Goal: Task Accomplishment & Management: Complete application form

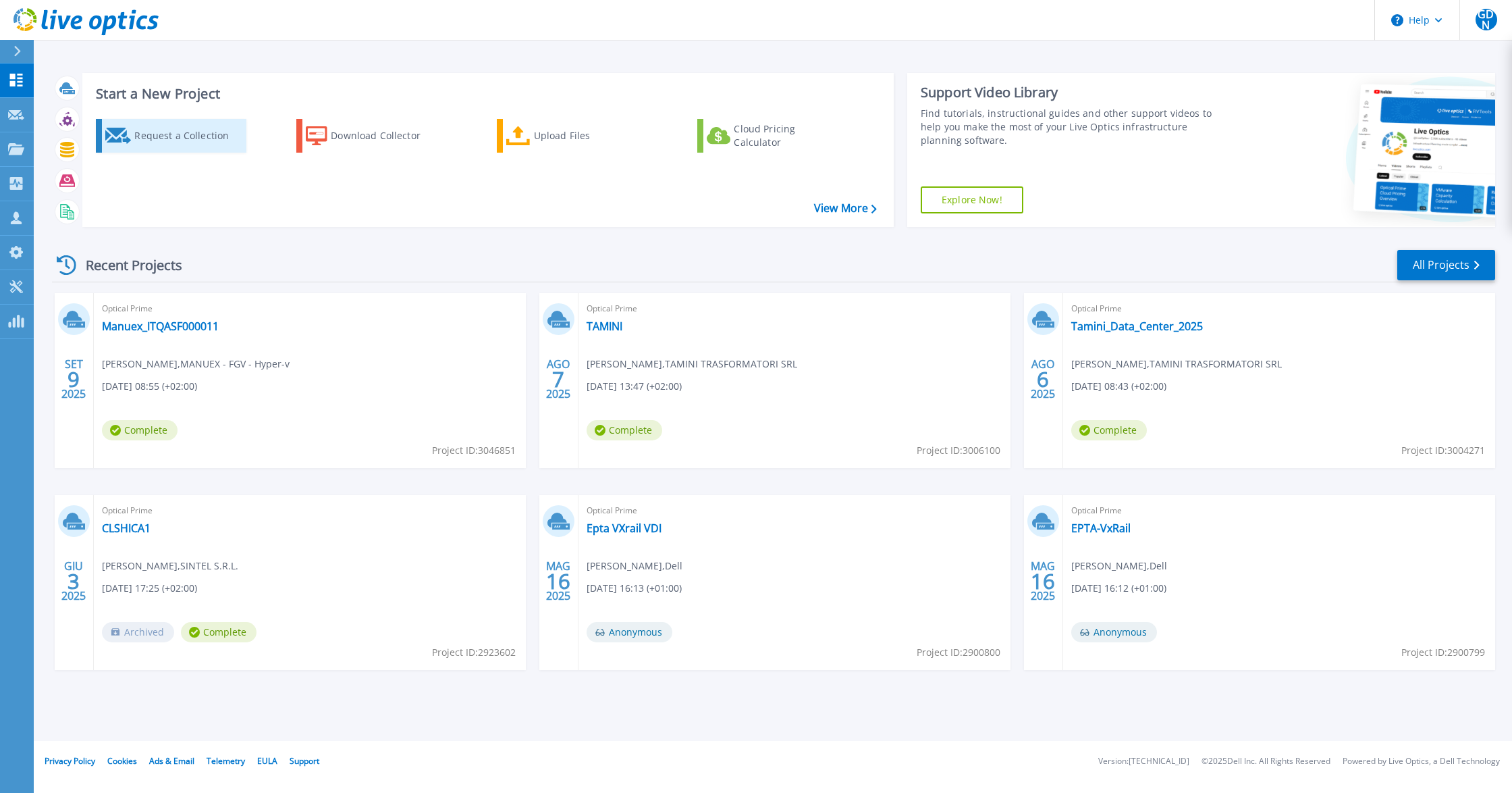
click at [175, 132] on div "Request a Collection" at bounding box center [188, 136] width 108 height 27
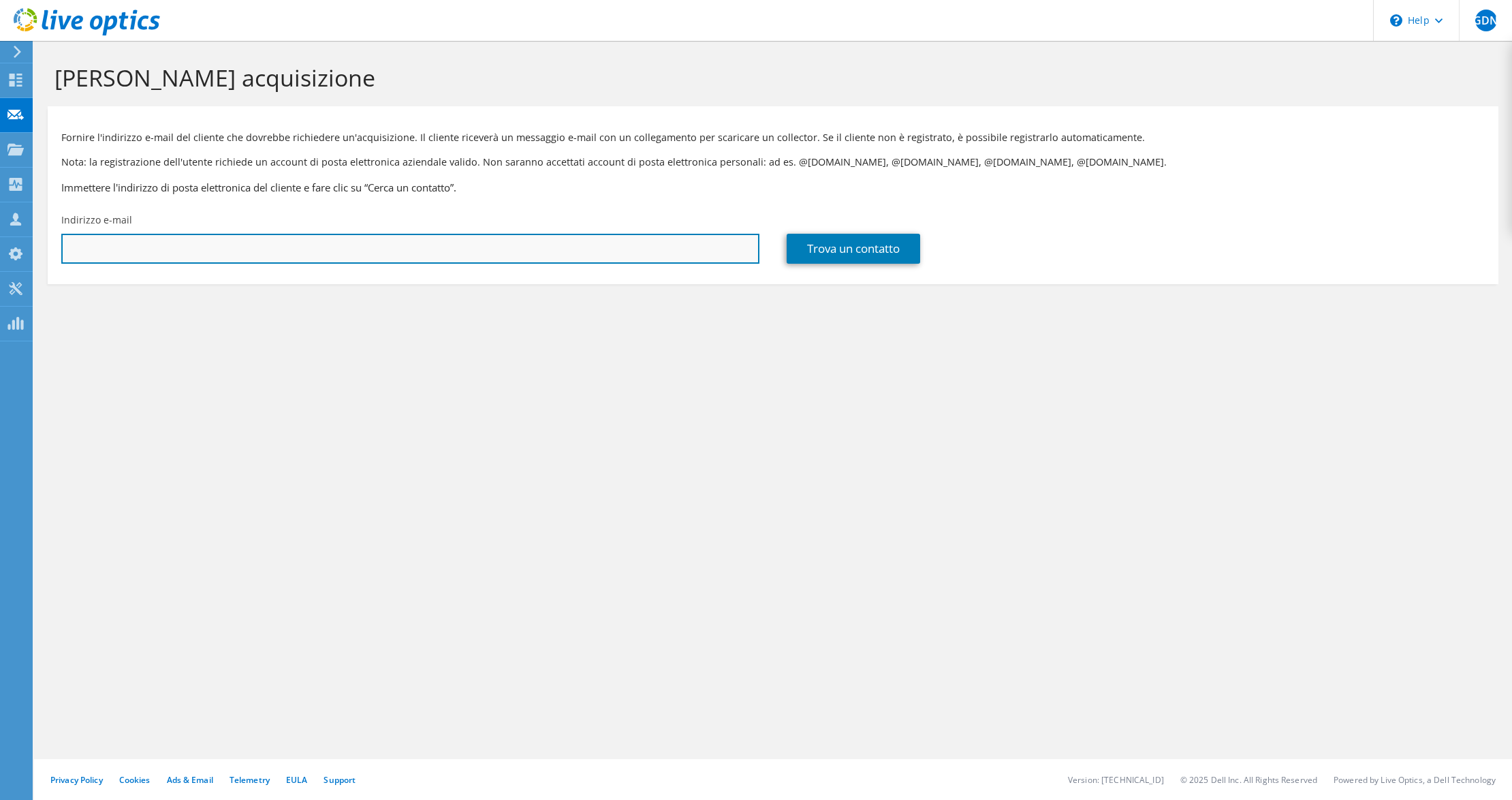
click at [224, 237] on input "text" at bounding box center [410, 248] width 698 height 30
paste input "[EMAIL_ADDRESS][DOMAIN_NAME]"
type input "[EMAIL_ADDRESS][DOMAIN_NAME]"
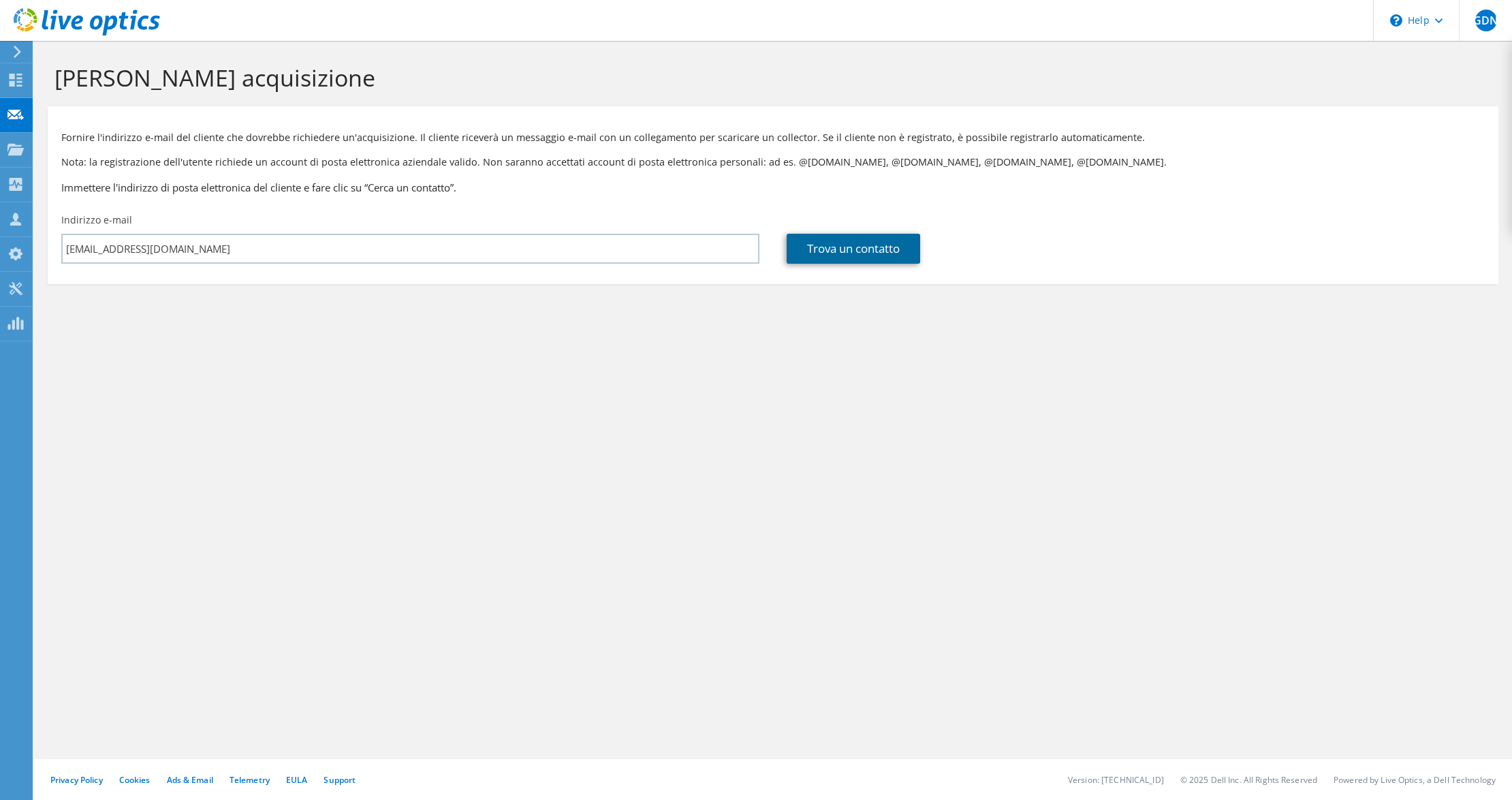
click at [853, 245] on link "Trova un contatto" at bounding box center [853, 248] width 134 height 30
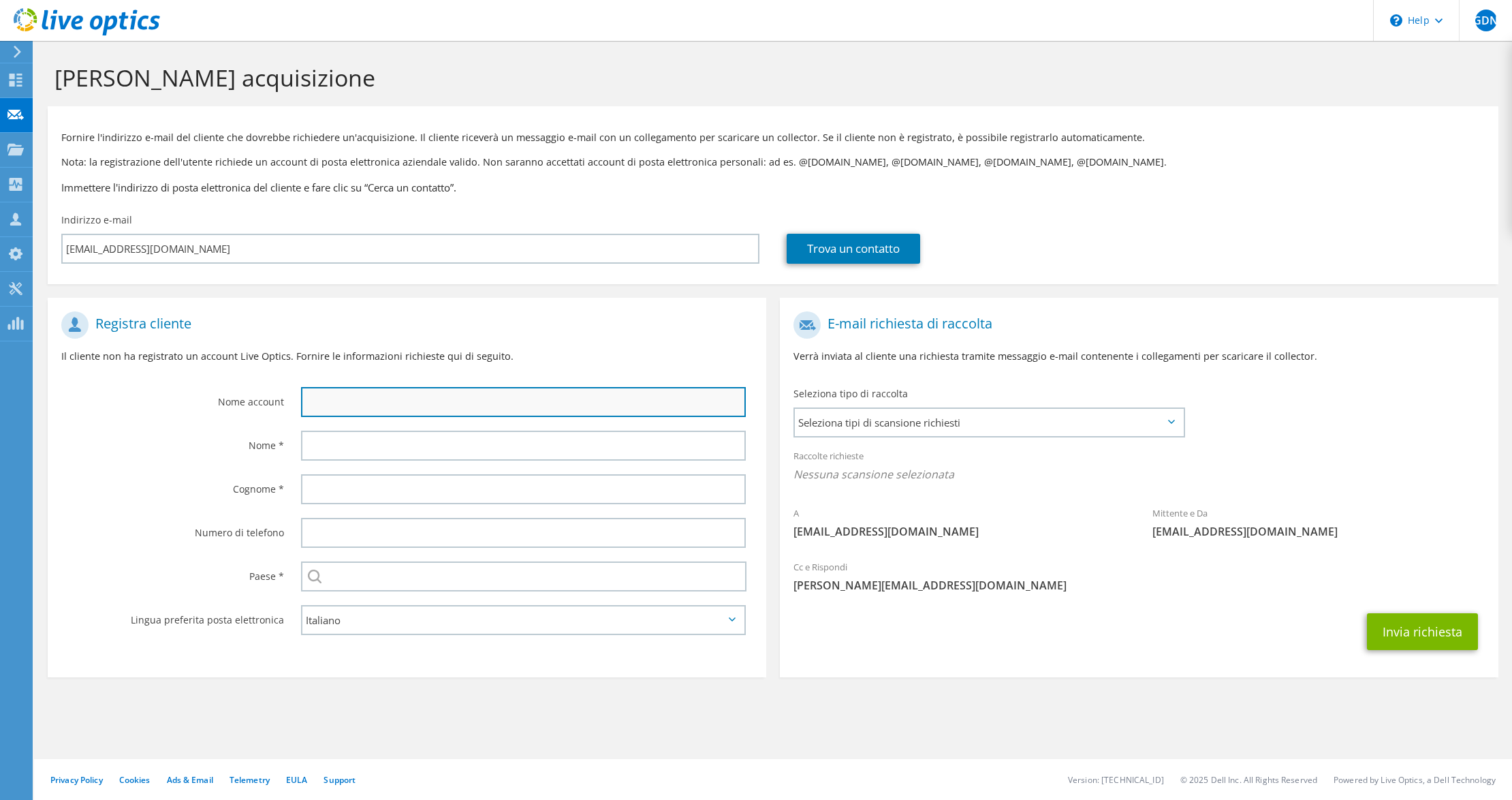
click at [365, 402] on input "text" at bounding box center [523, 402] width 445 height 30
type input "OFFICINE VICA"
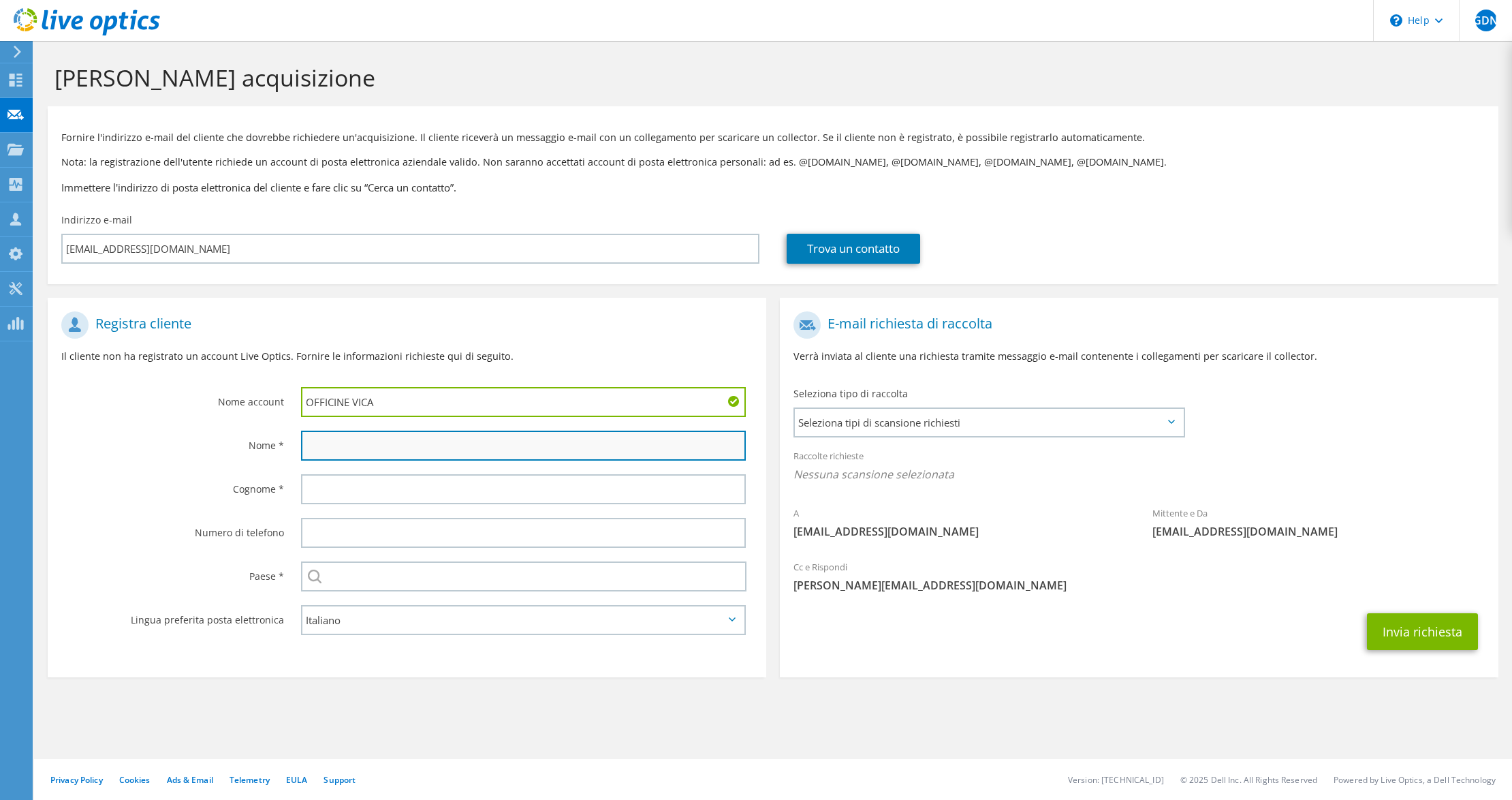
click at [358, 443] on input "text" at bounding box center [523, 445] width 445 height 30
type input "[PERSON_NAME]"
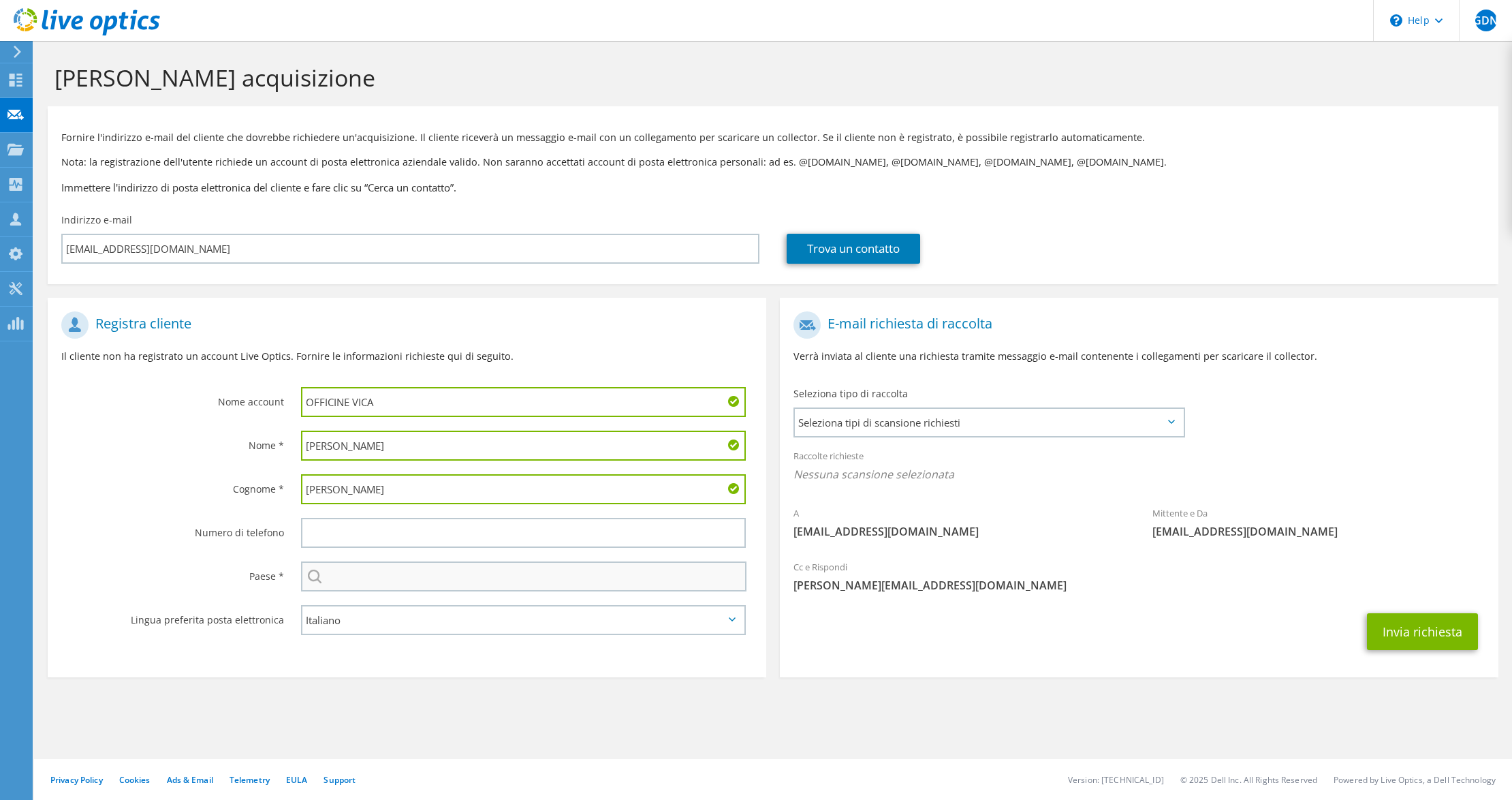
type input "[PERSON_NAME]"
click at [340, 573] on input "text" at bounding box center [524, 576] width 446 height 30
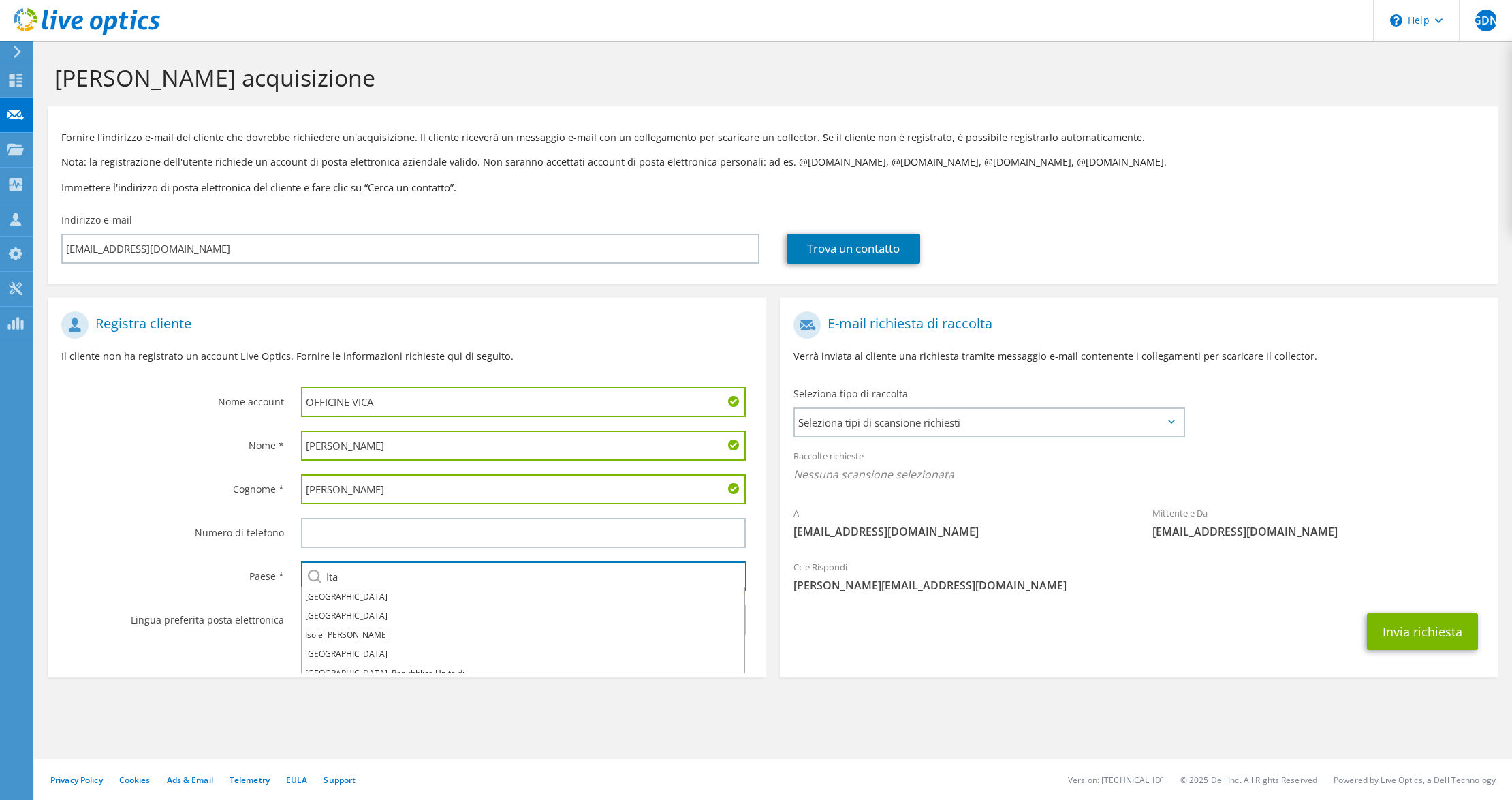
type input "[GEOGRAPHIC_DATA]"
type input "3479086783"
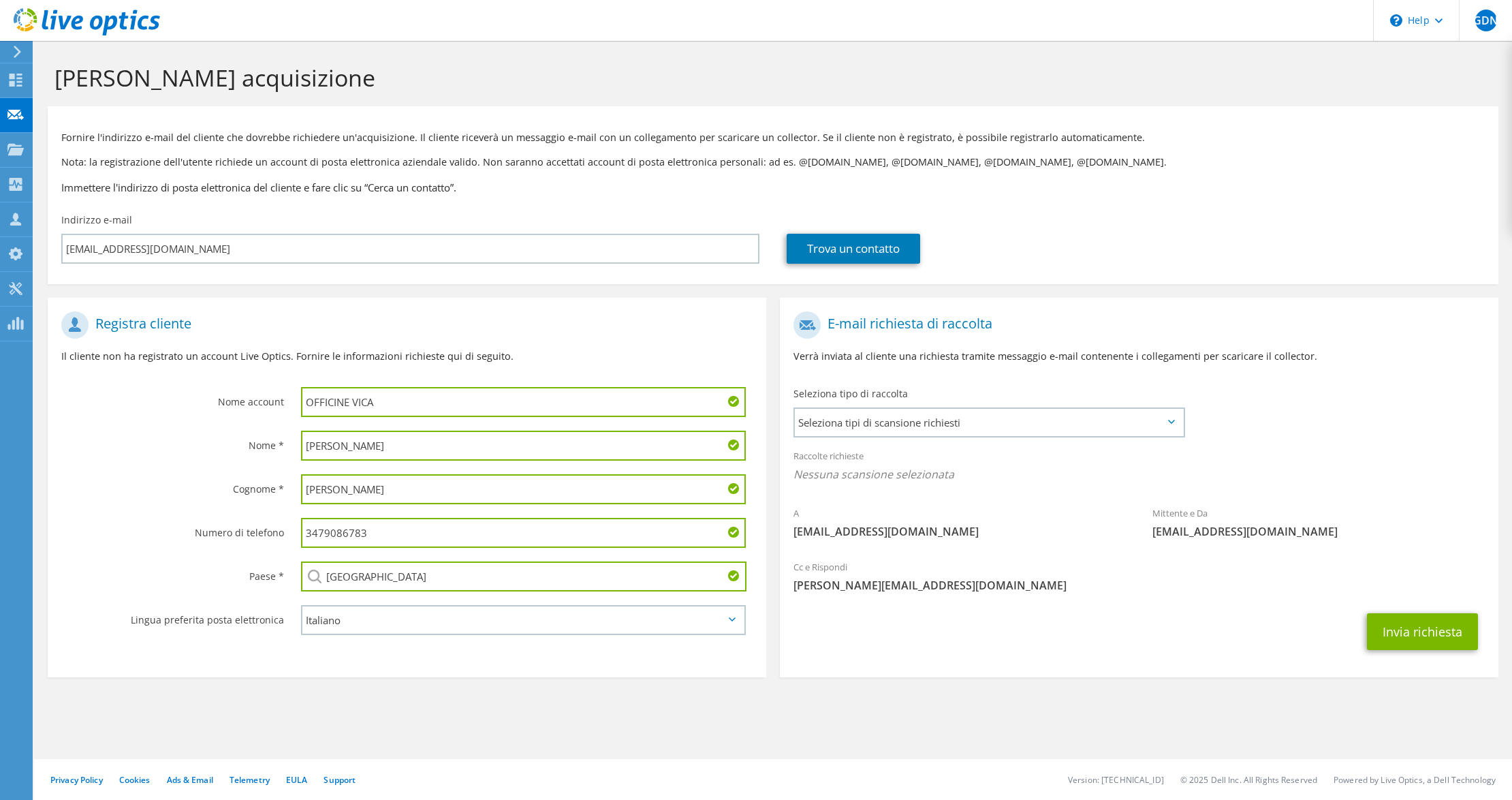
click at [472, 685] on section "[PERSON_NAME] acquisizione Fornire l'indirizzo e-mail del cliente che dovrebbe …" at bounding box center [773, 393] width 1478 height 705
click at [911, 424] on span "Seleziona tipi di scansione richiesti" at bounding box center [988, 422] width 388 height 27
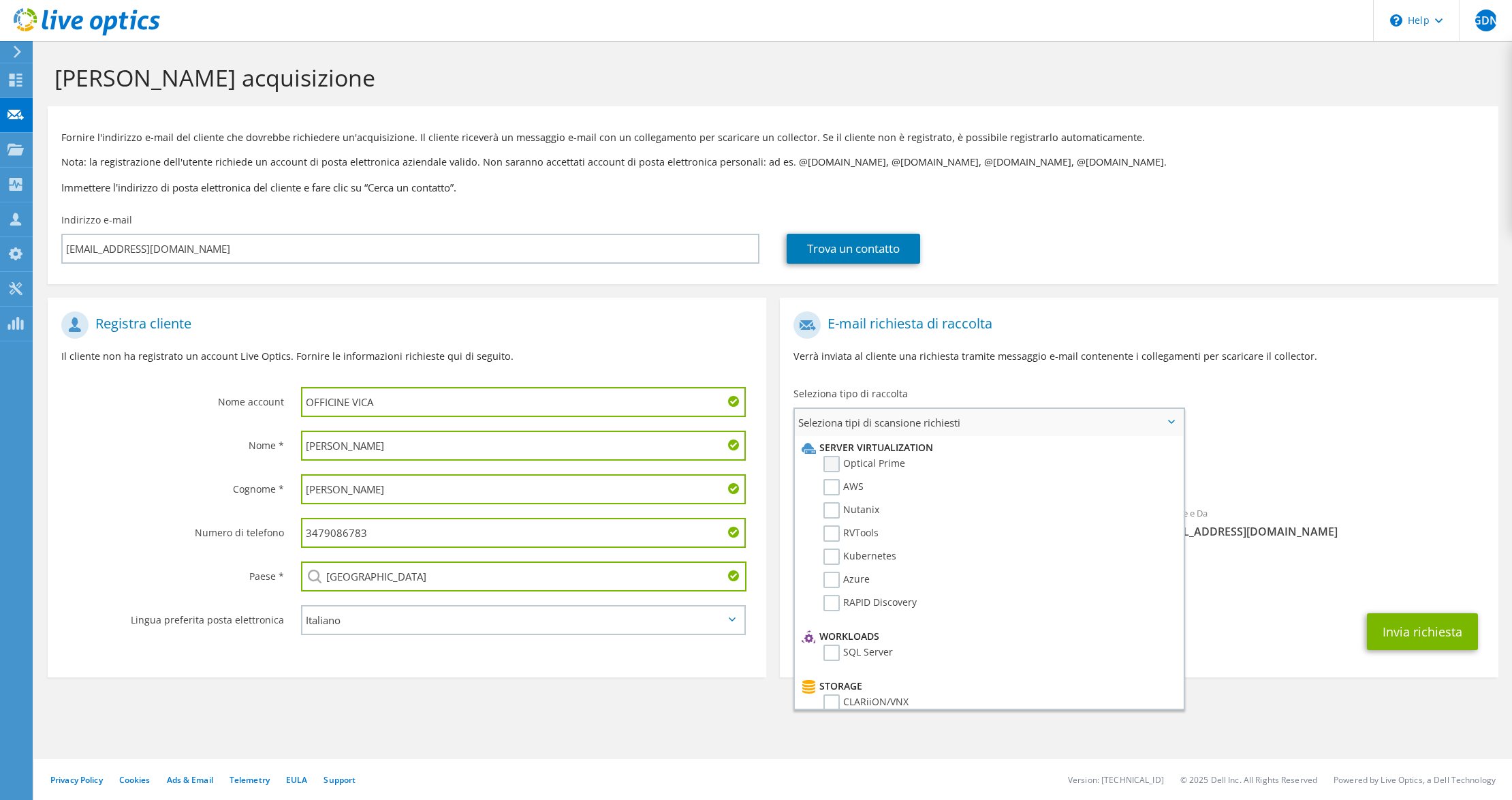
click at [879, 465] on label "Optical Prime" at bounding box center [864, 463] width 82 height 16
click at [0, 0] on input "Optical Prime" at bounding box center [0, 0] width 0 height 0
click at [1427, 513] on div "Mittente e Da [EMAIL_ADDRESS][DOMAIN_NAME]" at bounding box center [1318, 527] width 359 height 47
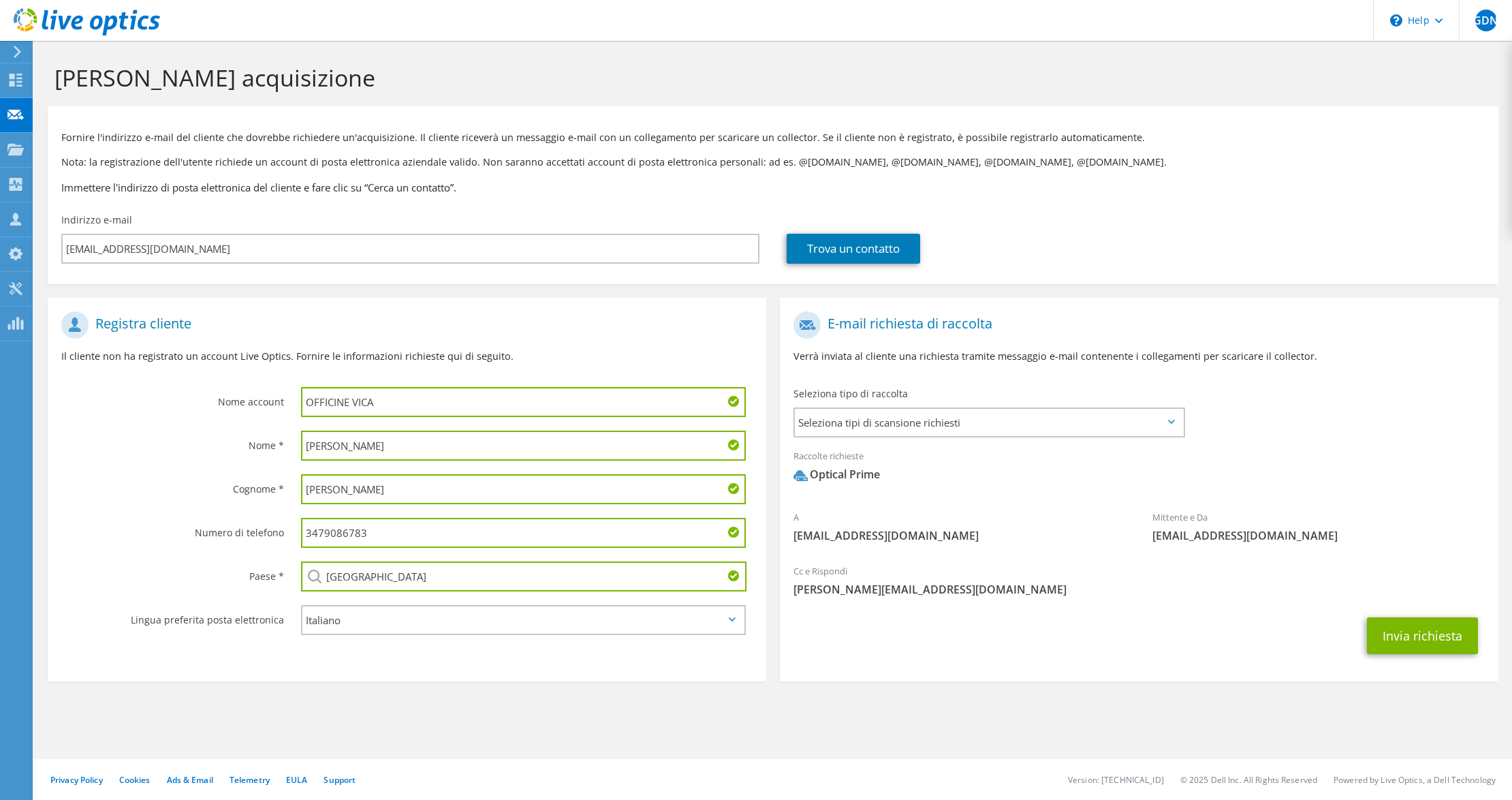
drag, startPoint x: 385, startPoint y: 527, endPoint x: 264, endPoint y: 527, distance: 121.0
click at [264, 527] on div "Numero di telefono 3479086783" at bounding box center [407, 532] width 719 height 44
click at [757, 652] on section "Registra cliente Il cliente non ha registrato un account Live Optics. Fornire l…" at bounding box center [407, 489] width 719 height 383
click at [1430, 633] on button "Invia richiesta" at bounding box center [1422, 636] width 111 height 37
